Goal: Check status: Check status

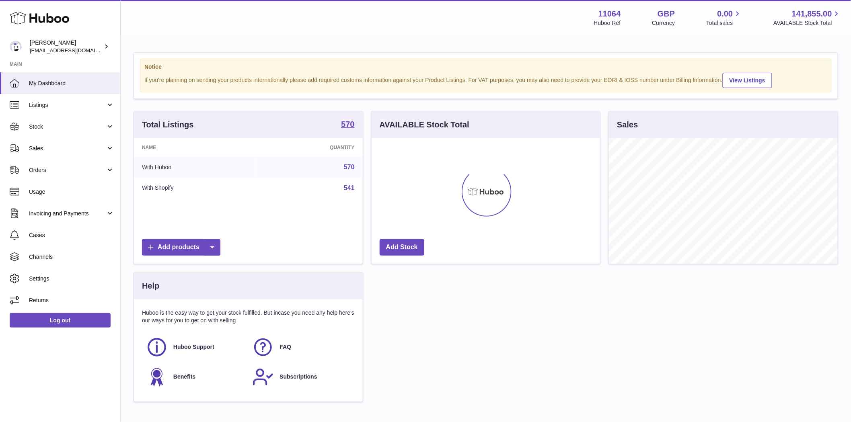
scroll to position [125, 228]
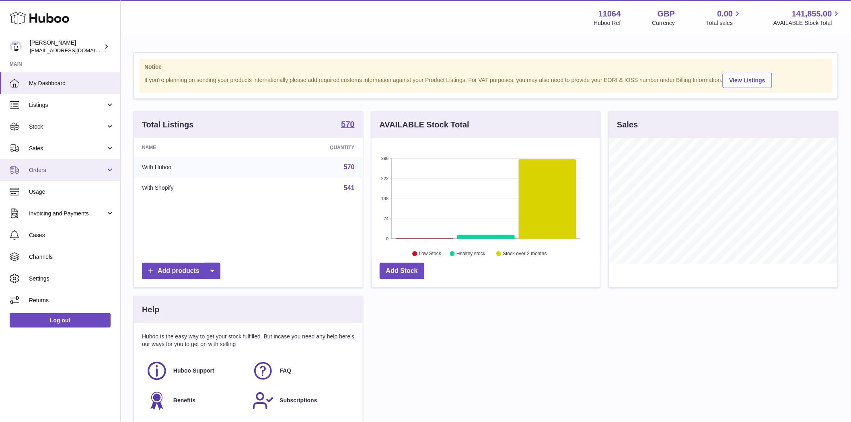
click at [33, 167] on span "Orders" at bounding box center [67, 170] width 77 height 8
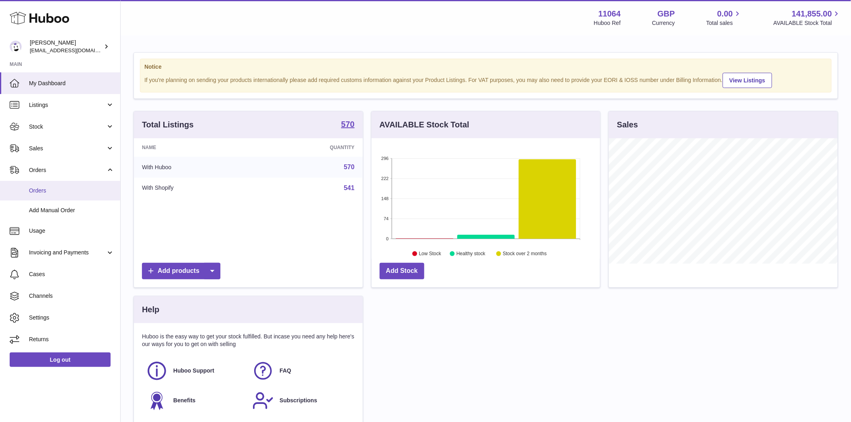
click at [30, 188] on span "Orders" at bounding box center [71, 191] width 85 height 8
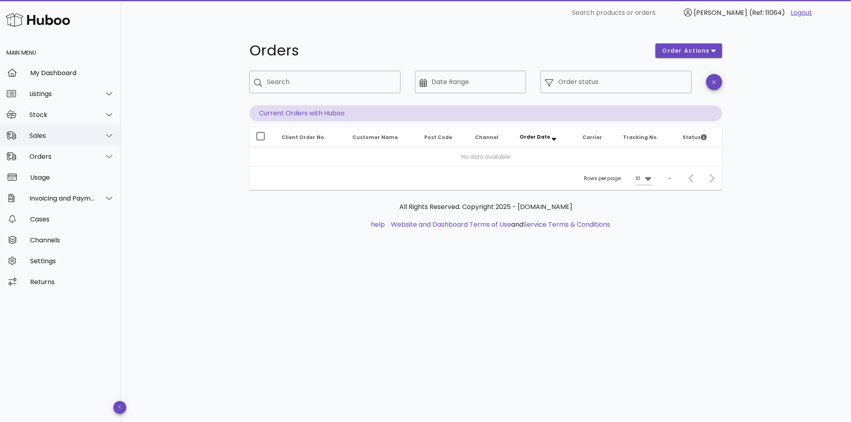
click at [39, 133] on div "Sales" at bounding box center [62, 136] width 66 height 8
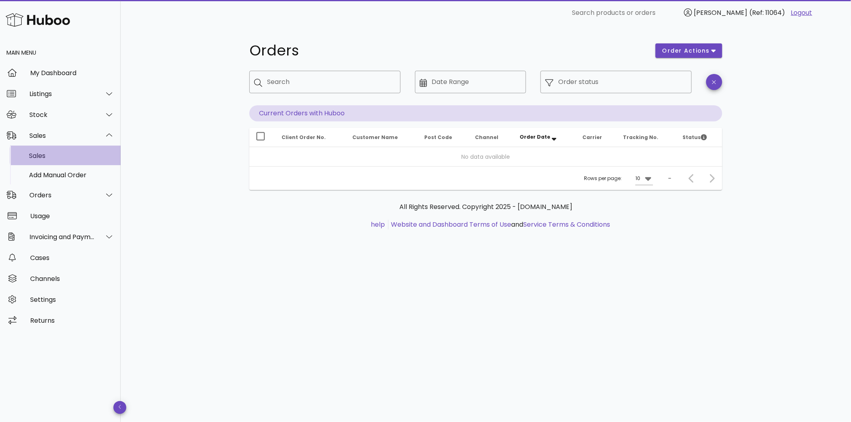
click at [53, 154] on div "Sales" at bounding box center [71, 156] width 85 height 8
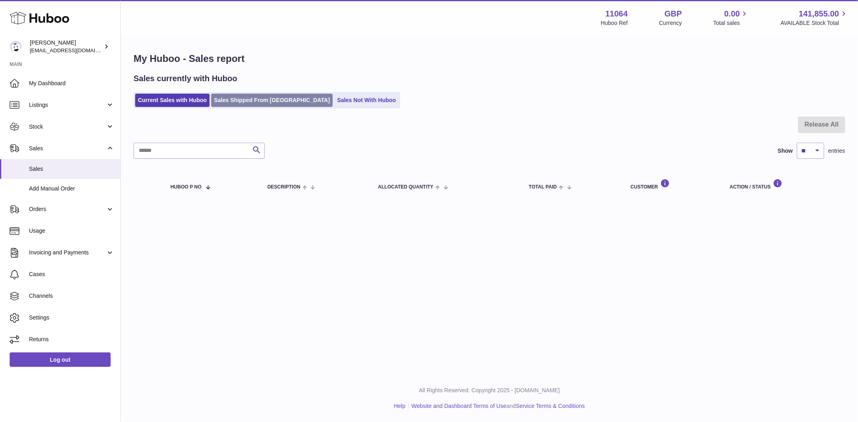
click at [240, 101] on link "Sales Shipped From [GEOGRAPHIC_DATA]" at bounding box center [271, 100] width 121 height 13
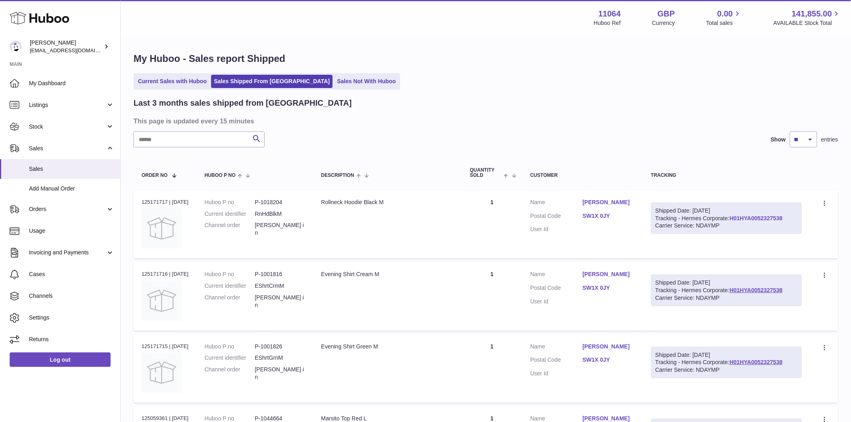
click at [729, 222] on link "H01HYA0052327538" at bounding box center [755, 218] width 53 height 6
click at [144, 199] on div "Order no 125171717 | 22nd Sep" at bounding box center [165, 202] width 47 height 7
copy div "125171717"
